Goal: Task Accomplishment & Management: Use online tool/utility

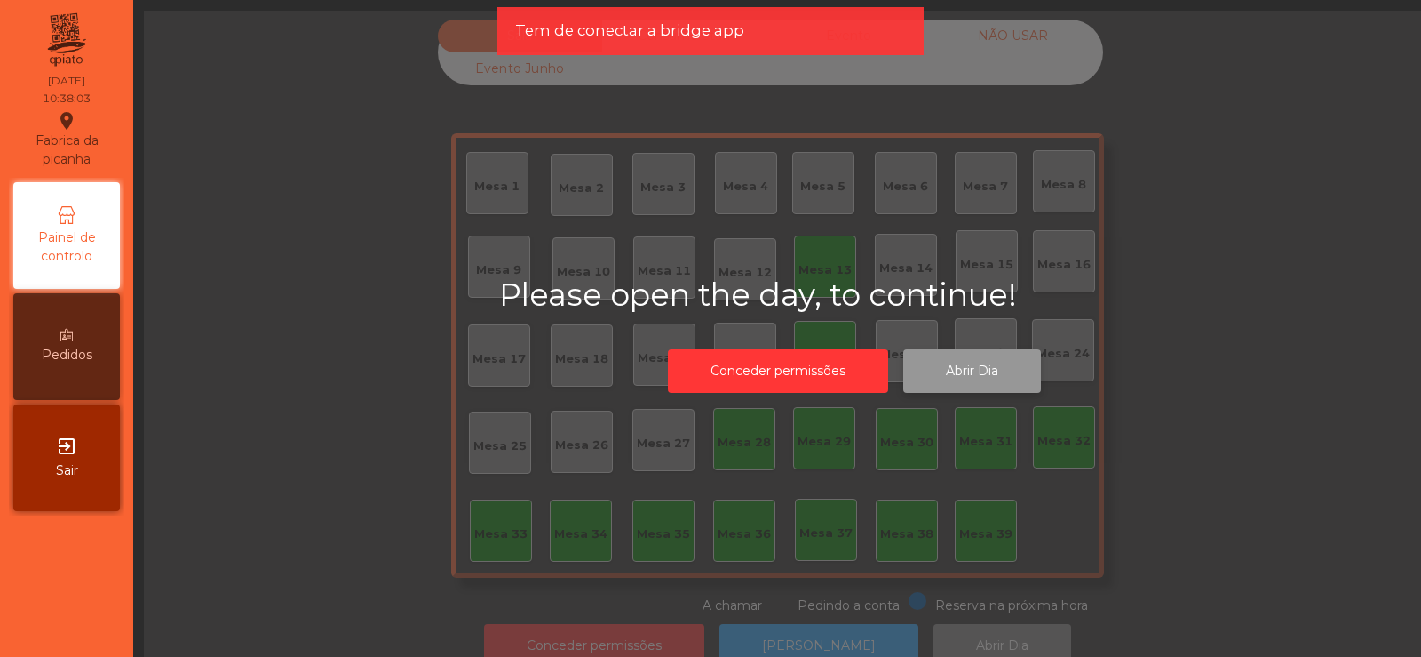
click at [962, 379] on button "Abrir Dia" at bounding box center [973, 371] width 138 height 44
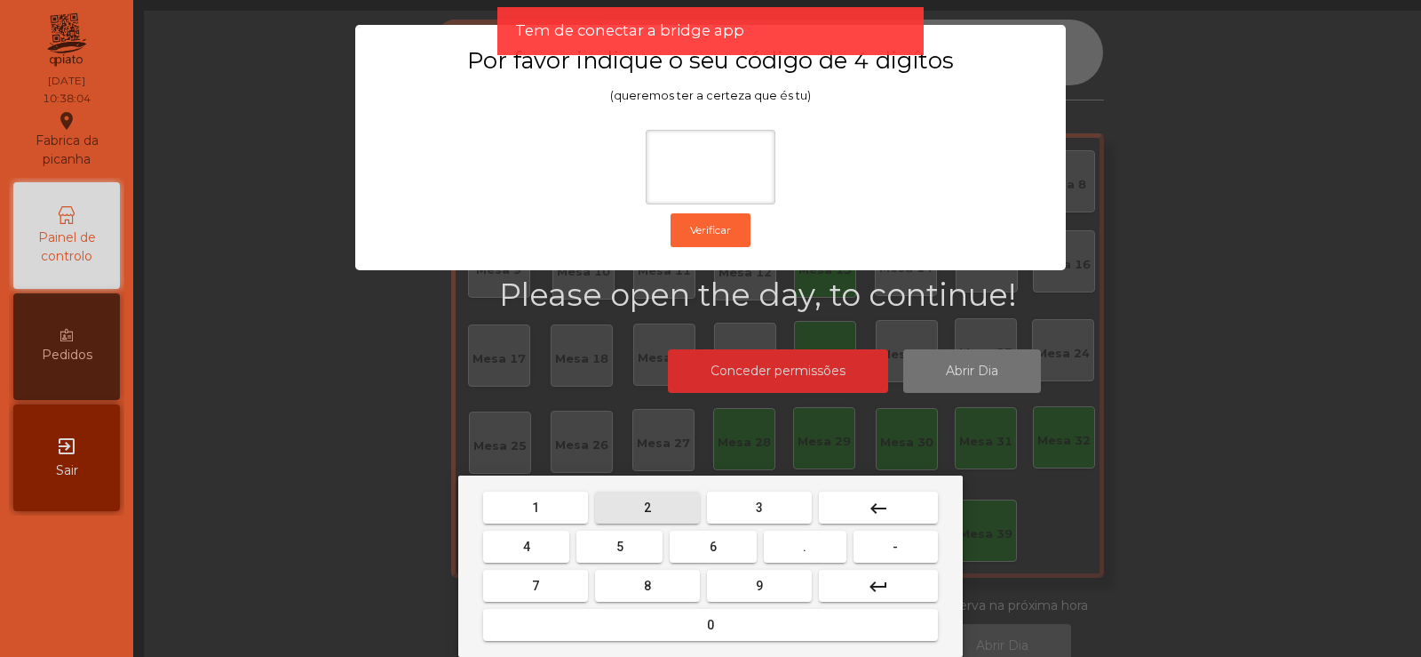
click at [648, 506] on span "2" at bounding box center [647, 507] width 7 height 14
click at [713, 545] on span "6" at bounding box center [713, 546] width 7 height 14
click at [571, 581] on button "7" at bounding box center [535, 585] width 105 height 32
click at [620, 540] on span "5" at bounding box center [620, 546] width 7 height 14
type input "****"
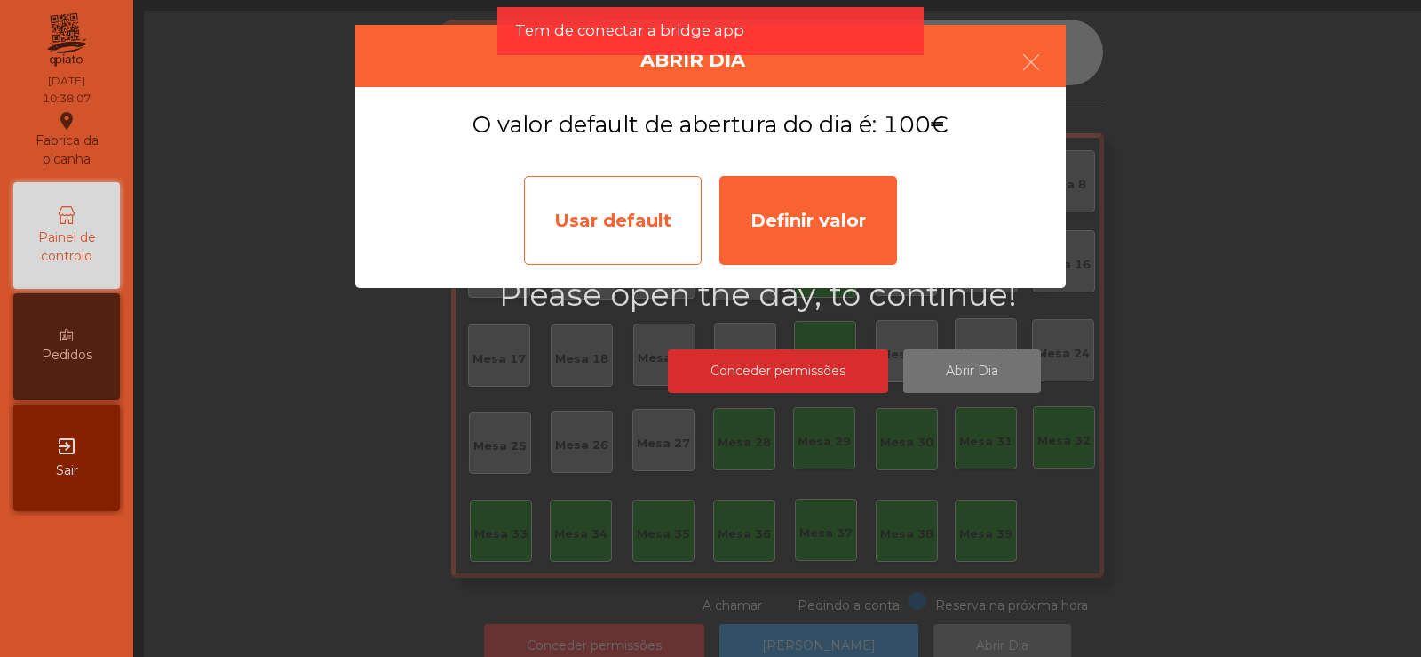
click at [633, 227] on div "Usar default" at bounding box center [613, 220] width 178 height 89
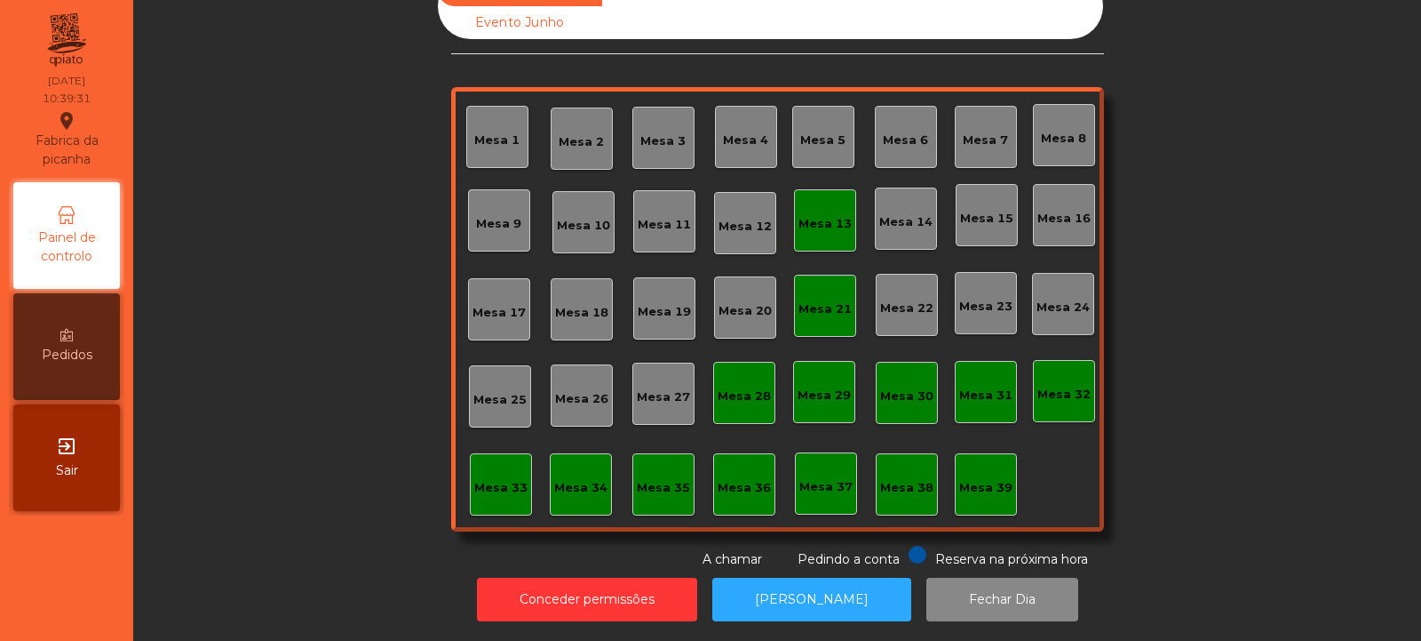
scroll to position [60, 0]
click at [768, 587] on button "[PERSON_NAME]" at bounding box center [812, 599] width 199 height 44
click at [782, 585] on button "[PERSON_NAME]" at bounding box center [812, 599] width 199 height 44
